Goal: Task Accomplishment & Management: Complete application form

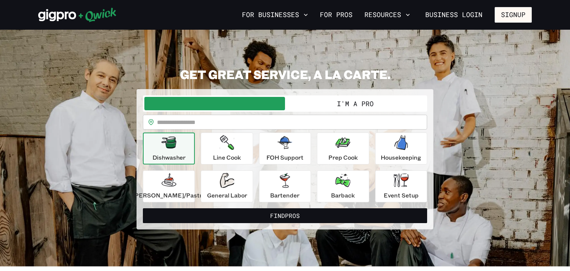
click at [108, 89] on div "**********" at bounding box center [285, 148] width 494 height 163
click at [333, 105] on button "I'm a Pro" at bounding box center [355, 103] width 141 height 13
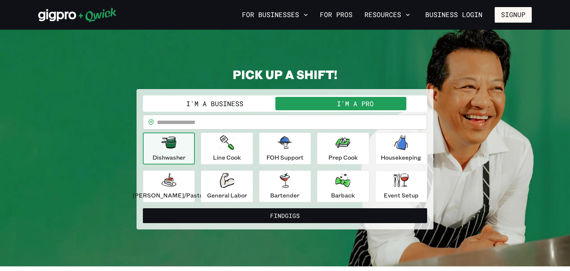
click at [251, 125] on input "text" at bounding box center [292, 122] width 270 height 15
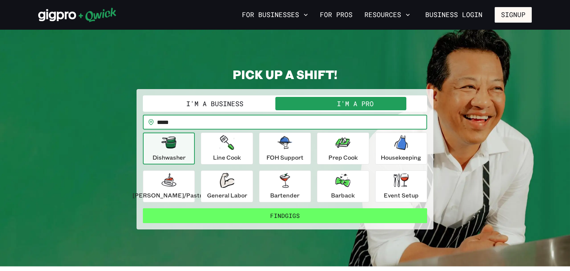
type input "*****"
click at [282, 218] on button "Find Gigs" at bounding box center [285, 215] width 284 height 15
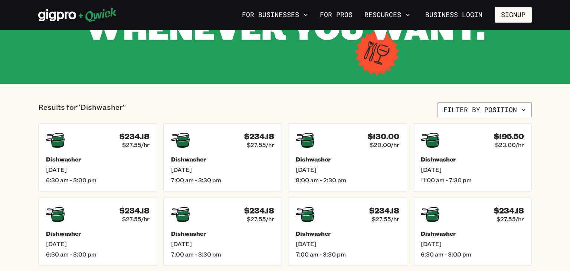
scroll to position [116, 0]
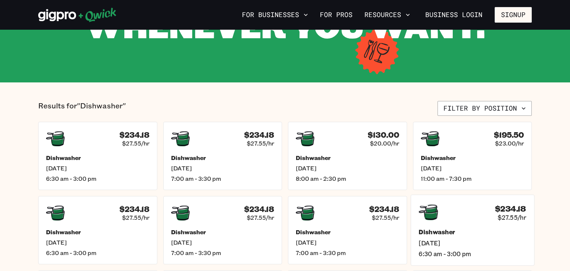
click at [444, 235] on div "Dishwasher Mon, Aug 25 6:30 am - 3:00 pm" at bounding box center [473, 242] width 108 height 29
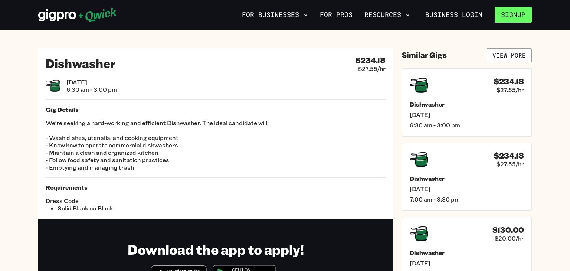
click at [498, 13] on button "Signup" at bounding box center [513, 15] width 37 height 16
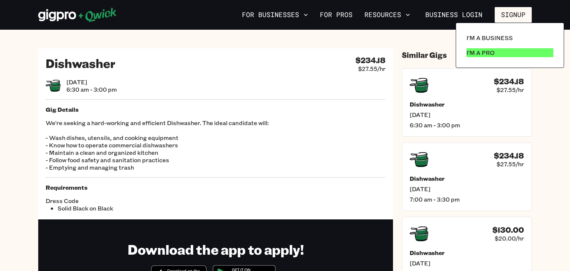
click at [486, 54] on p "I'm a Pro" at bounding box center [481, 52] width 28 height 9
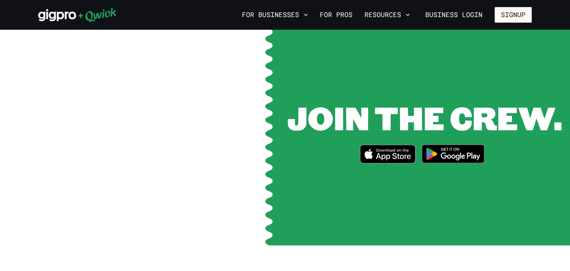
scroll to position [971, 0]
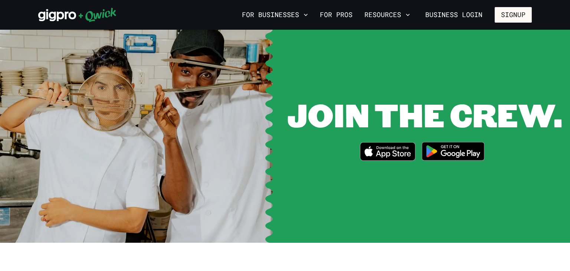
click at [451, 144] on img at bounding box center [453, 151] width 72 height 28
